Goal: Task Accomplishment & Management: Manage account settings

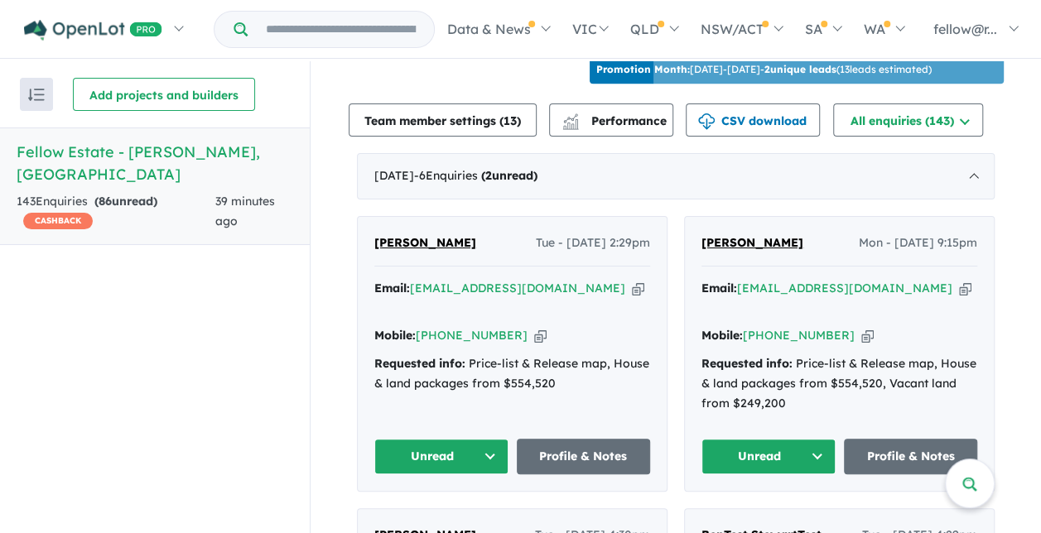
scroll to position [662, 0]
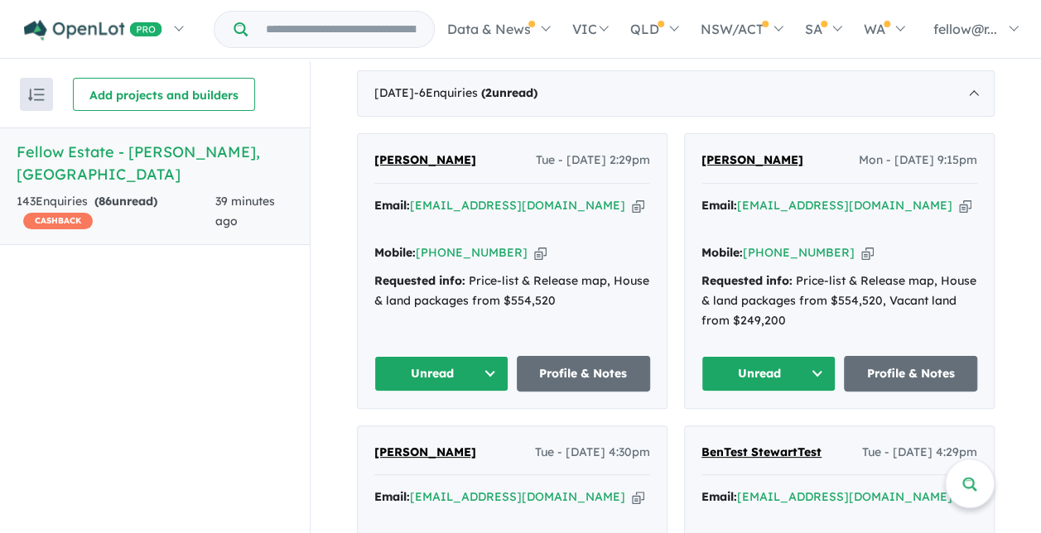
click at [793, 368] on button "Unread" at bounding box center [768, 374] width 134 height 36
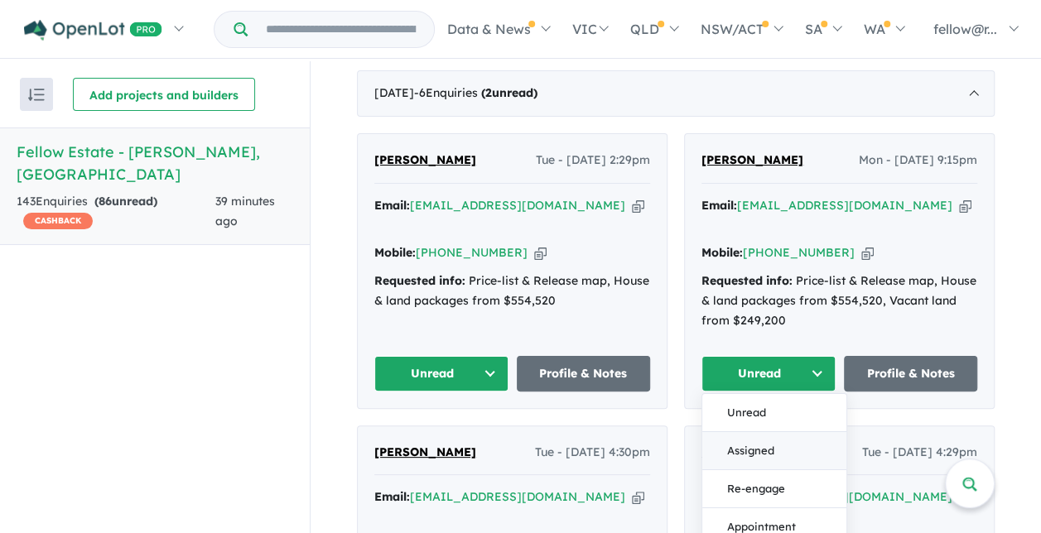
click at [776, 439] on button "Assigned" at bounding box center [774, 450] width 144 height 38
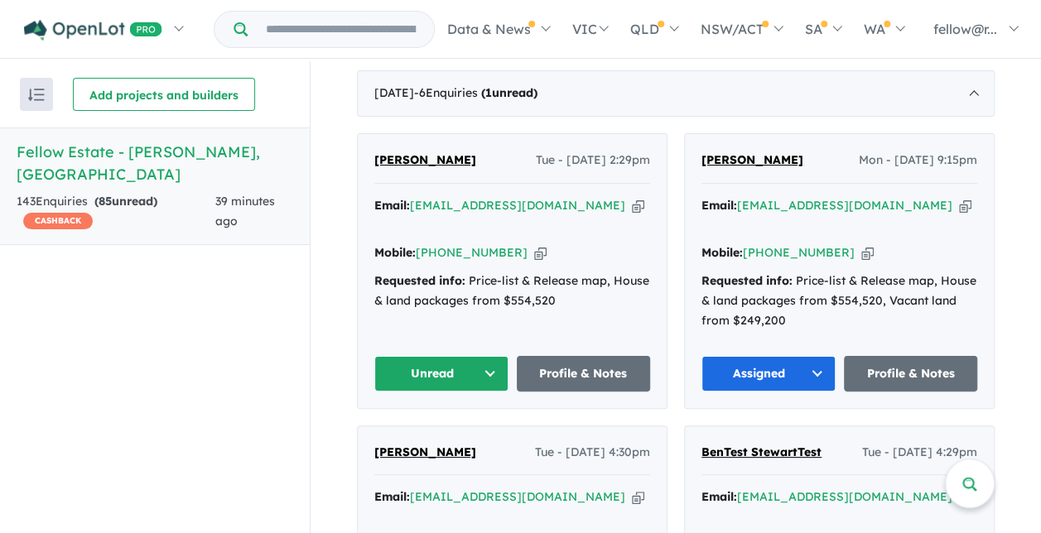
click at [481, 363] on button "Unread" at bounding box center [441, 374] width 134 height 36
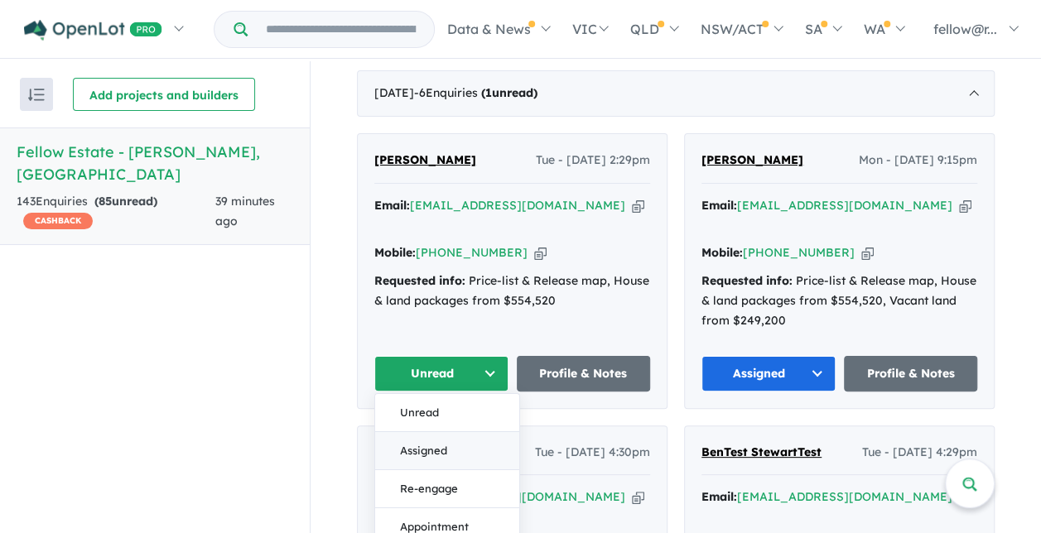
click at [470, 443] on button "Assigned" at bounding box center [447, 450] width 144 height 38
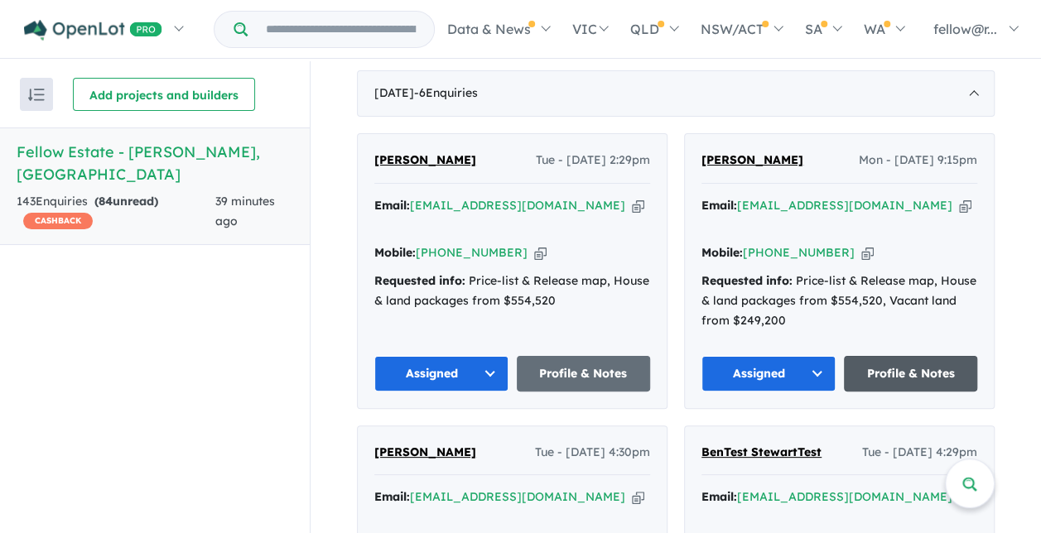
click at [865, 362] on link "Profile & Notes" at bounding box center [911, 374] width 134 height 36
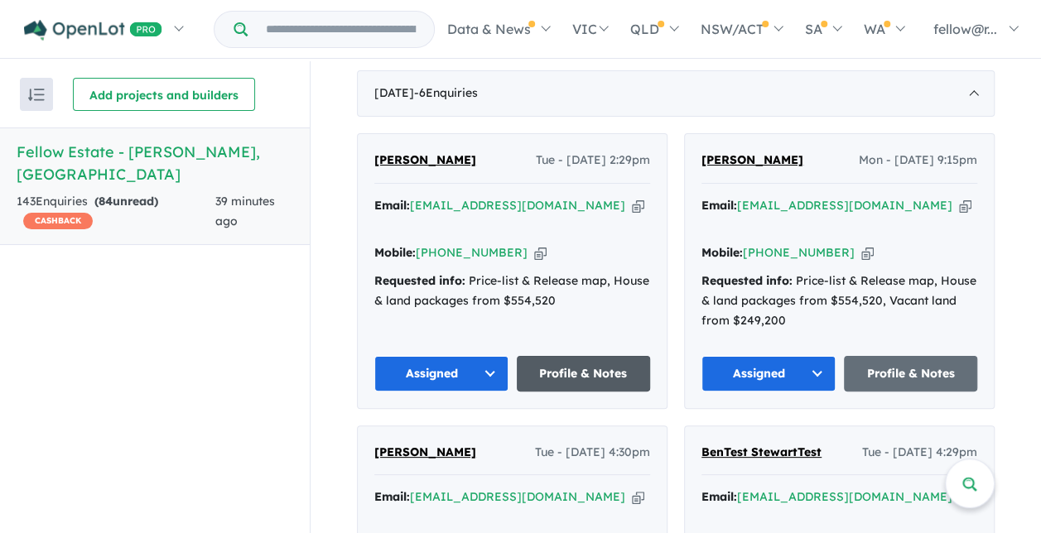
click at [563, 366] on link "Profile & Notes" at bounding box center [584, 374] width 134 height 36
